Goal: Information Seeking & Learning: Learn about a topic

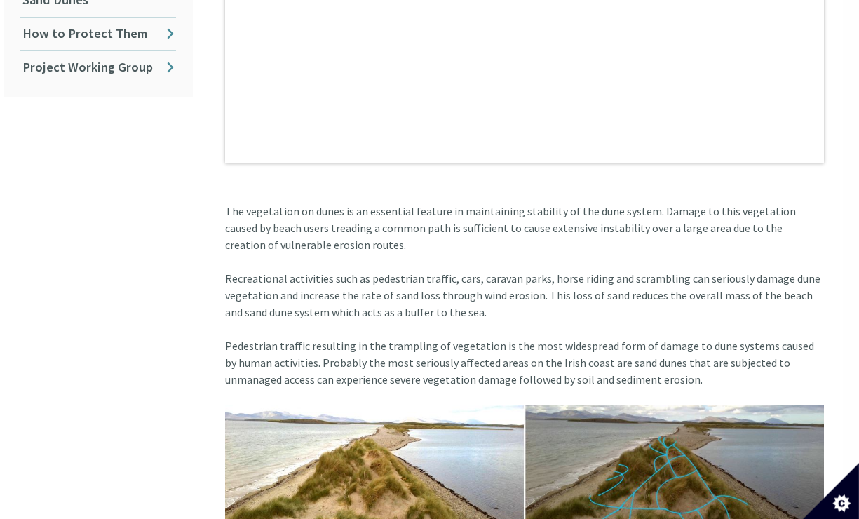
scroll to position [798, 16]
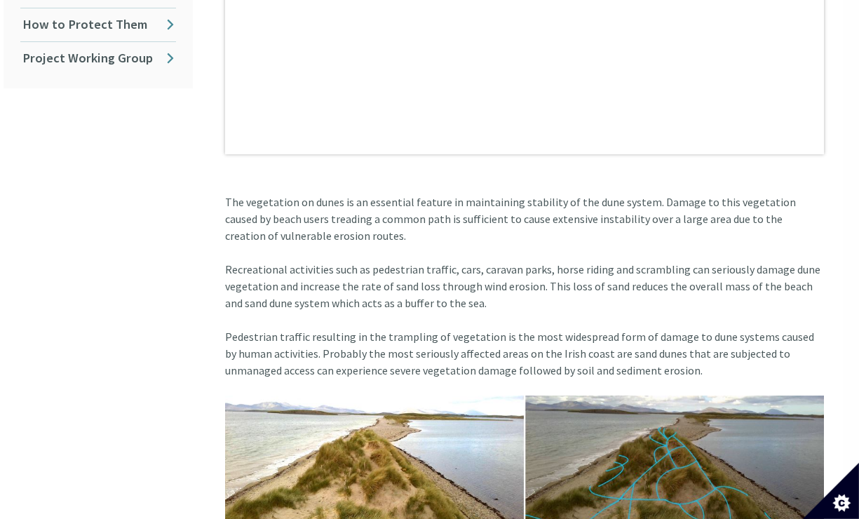
click at [240, 315] on article "Our beaches and dunes are so popular that we put them under tremendous pressure…" at bounding box center [519, 495] width 610 height 1743
click at [244, 310] on article "Our beaches and dunes are so popular that we put them under tremendous pressure…" at bounding box center [519, 495] width 610 height 1743
click at [247, 317] on article "Our beaches and dunes are so popular that we put them under tremendous pressure…" at bounding box center [519, 495] width 610 height 1743
click at [246, 319] on article "Our beaches and dunes are so popular that we put them under tremendous pressure…" at bounding box center [519, 495] width 610 height 1743
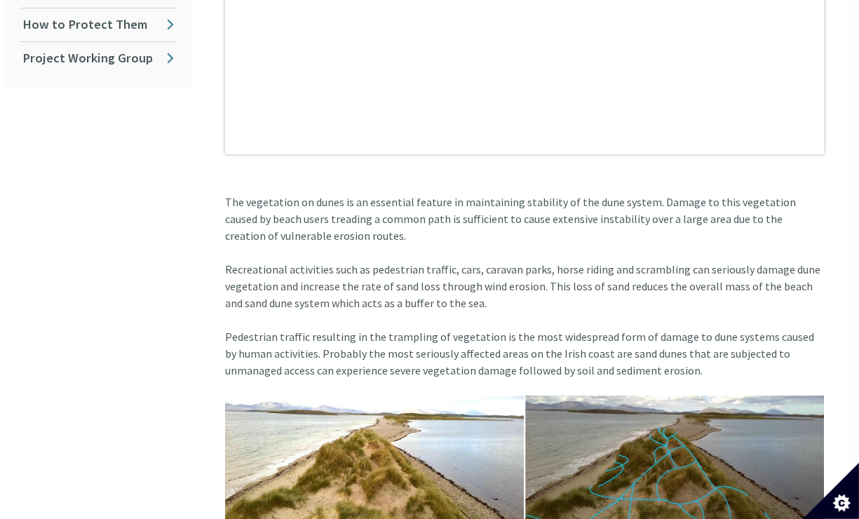
click at [249, 317] on article "Our beaches and dunes are so popular that we put them under tremendous pressure…" at bounding box center [519, 495] width 610 height 1743
click at [237, 315] on article "Our beaches and dunes are so popular that we put them under tremendous pressure…" at bounding box center [519, 495] width 610 height 1743
click at [236, 316] on article "Our beaches and dunes are so popular that we put them under tremendous pressure…" at bounding box center [519, 495] width 610 height 1743
click at [236, 317] on article "Our beaches and dunes are so popular that we put them under tremendous pressure…" at bounding box center [519, 495] width 610 height 1743
click at [237, 316] on article "Our beaches and dunes are so popular that we put them under tremendous pressure…" at bounding box center [519, 495] width 610 height 1743
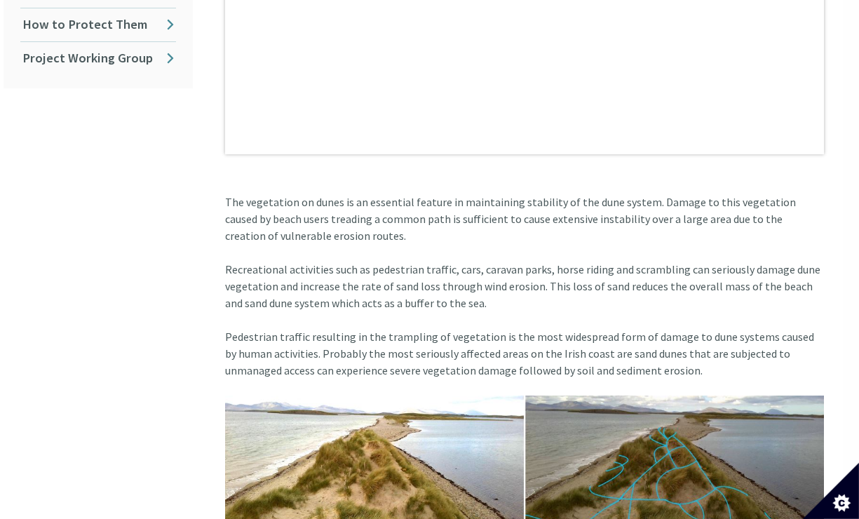
scroll to position [820, 16]
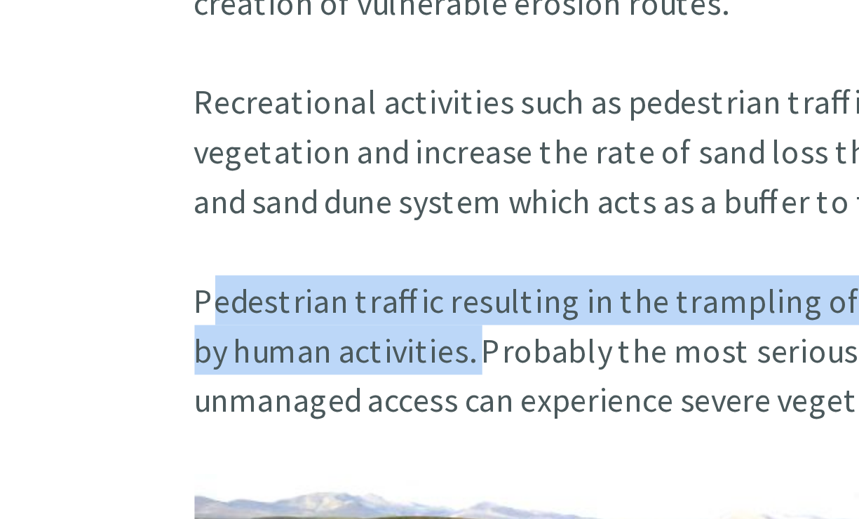
copy article "Pedestrian traffic resulting in the trampling of vegetation is the most widespr…"
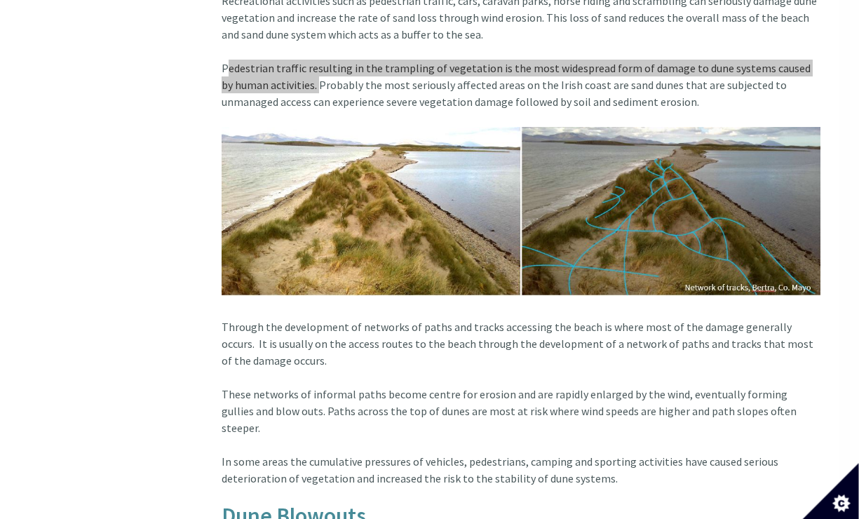
scroll to position [1085, 19]
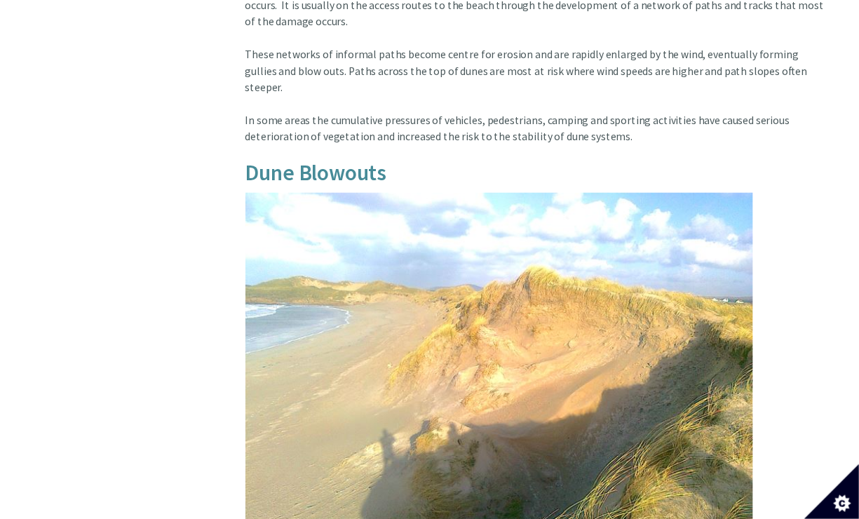
scroll to position [1425, 0]
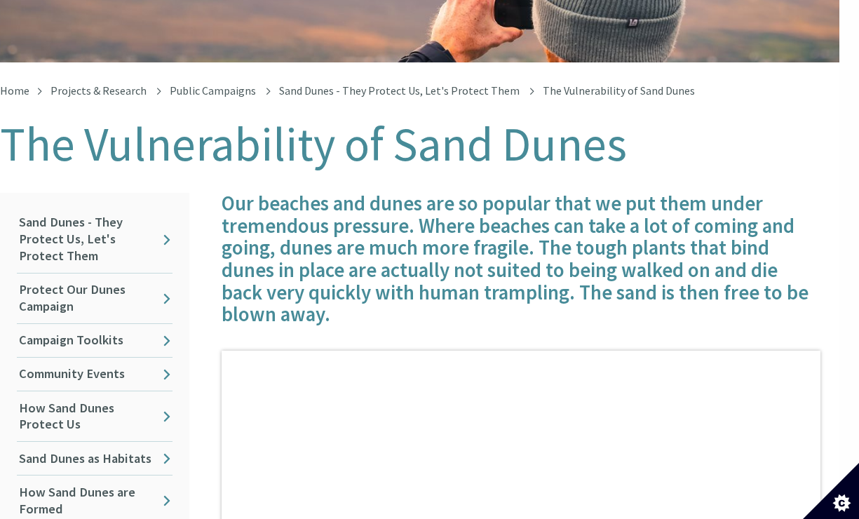
scroll to position [190, 20]
